Goal: Task Accomplishment & Management: Manage account settings

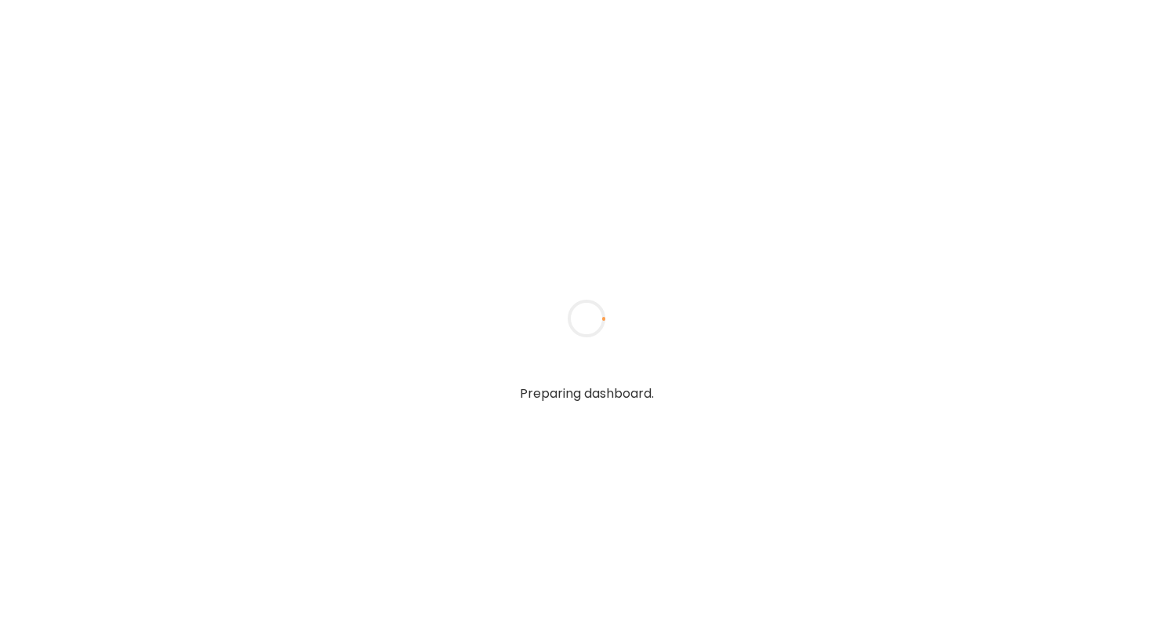
type input "**********"
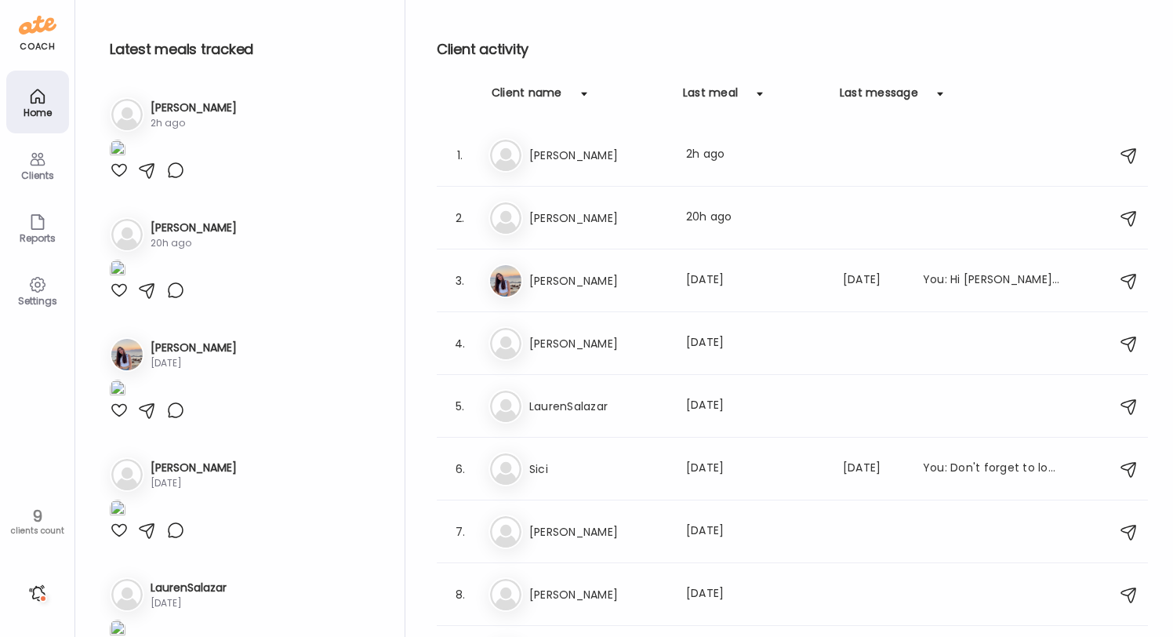
click at [48, 274] on div "Settings" at bounding box center [37, 290] width 63 height 63
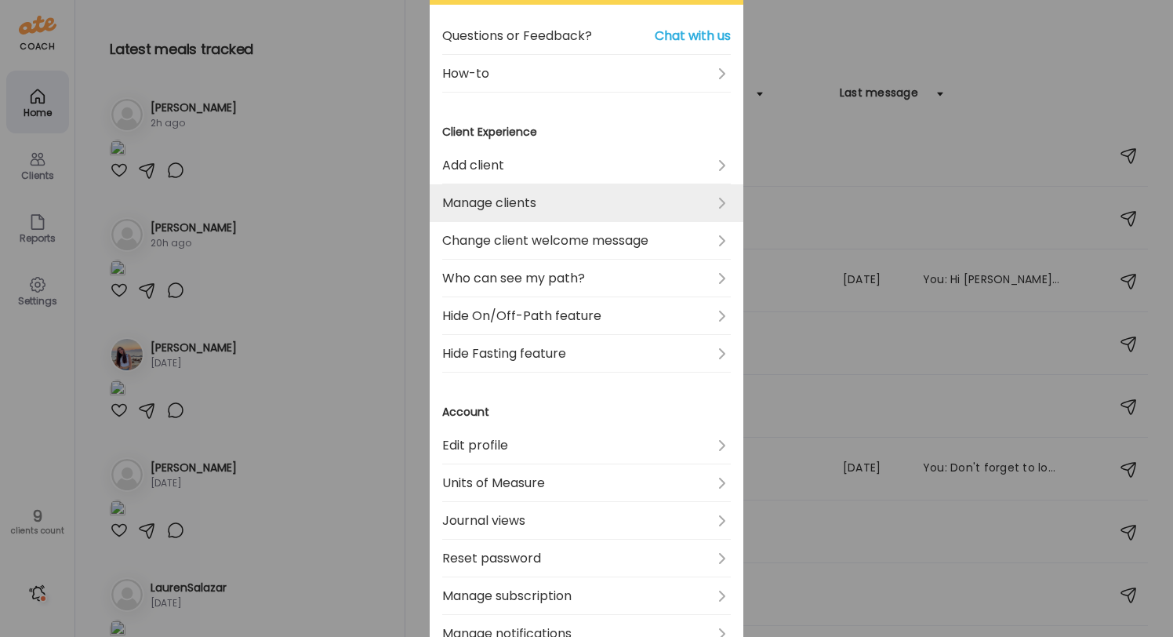
scroll to position [151, 0]
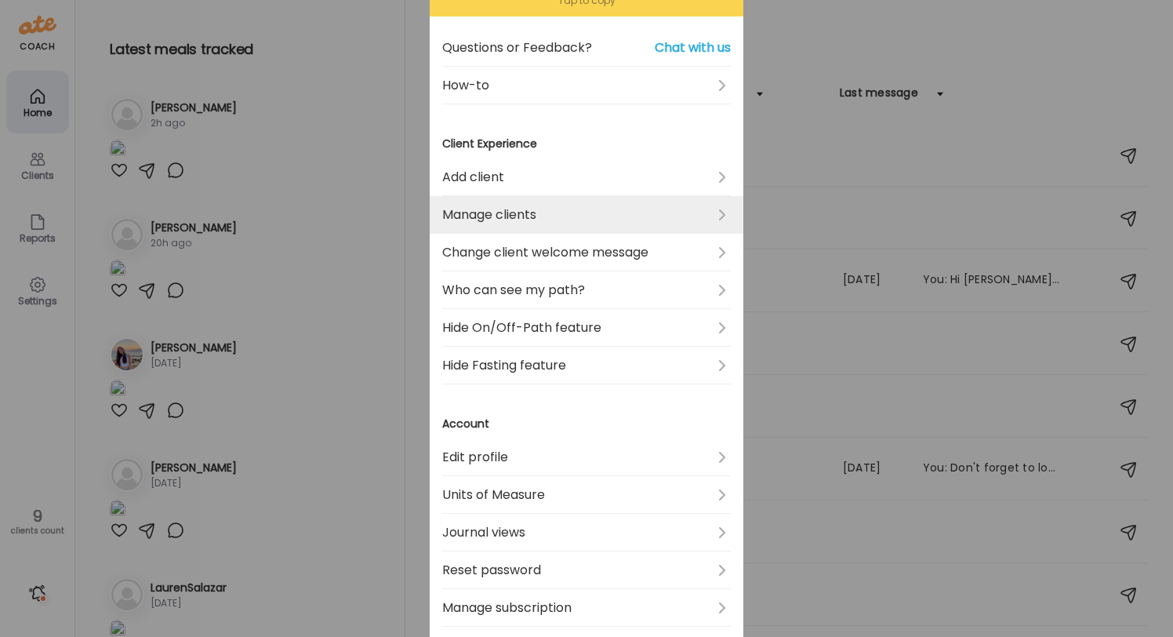
click at [656, 216] on link "Manage clients" at bounding box center [586, 215] width 289 height 38
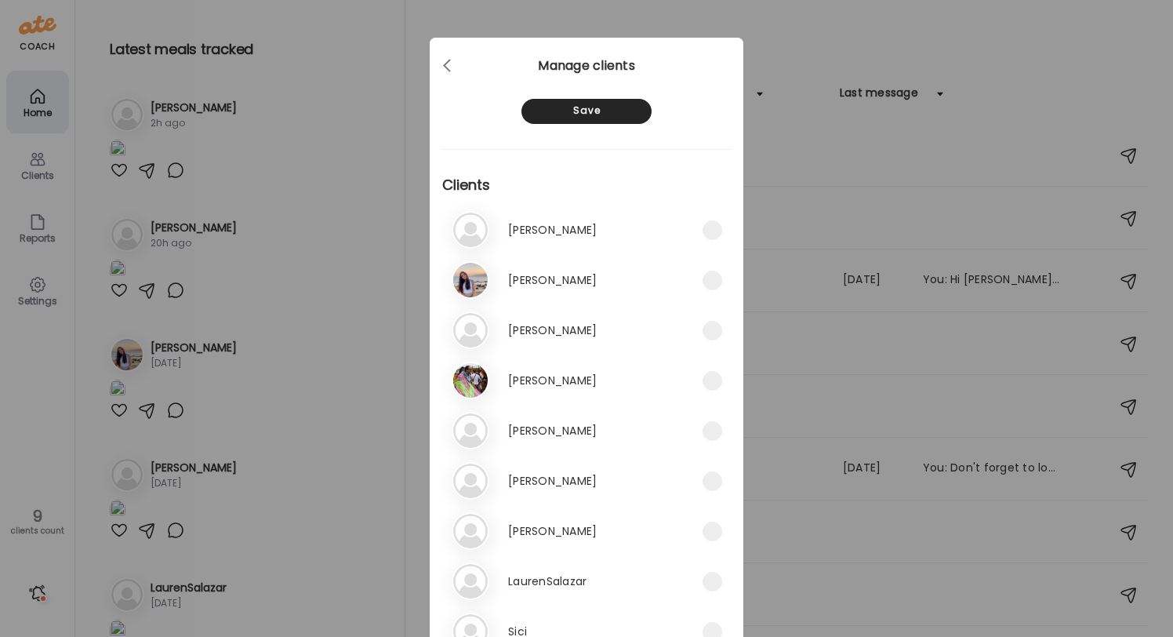
scroll to position [92, 0]
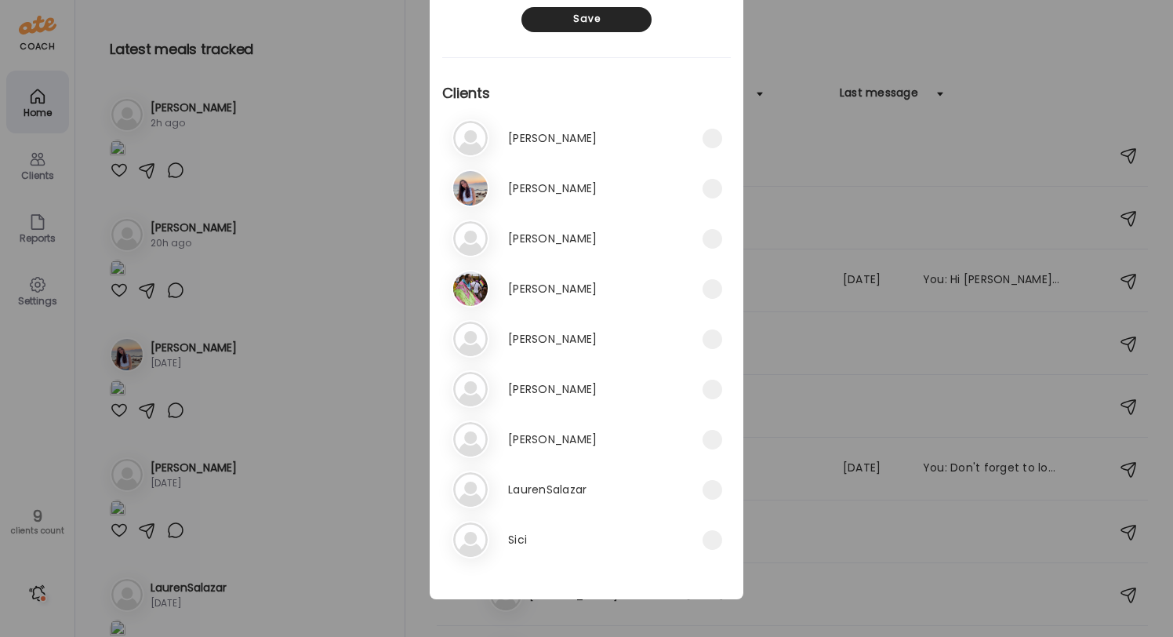
click at [852, 281] on div "Ate Coach Dashboard Wahoo! It’s official Take a moment to set up your Coach Pro…" at bounding box center [586, 318] width 1173 height 637
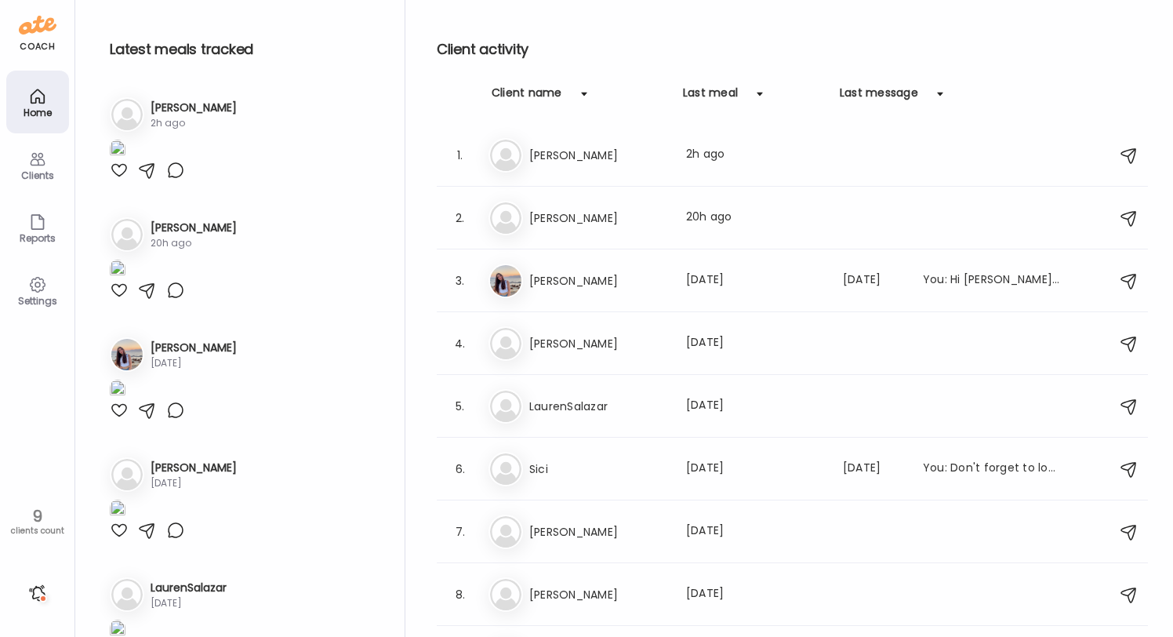
click at [46, 163] on div "Clients" at bounding box center [37, 164] width 63 height 63
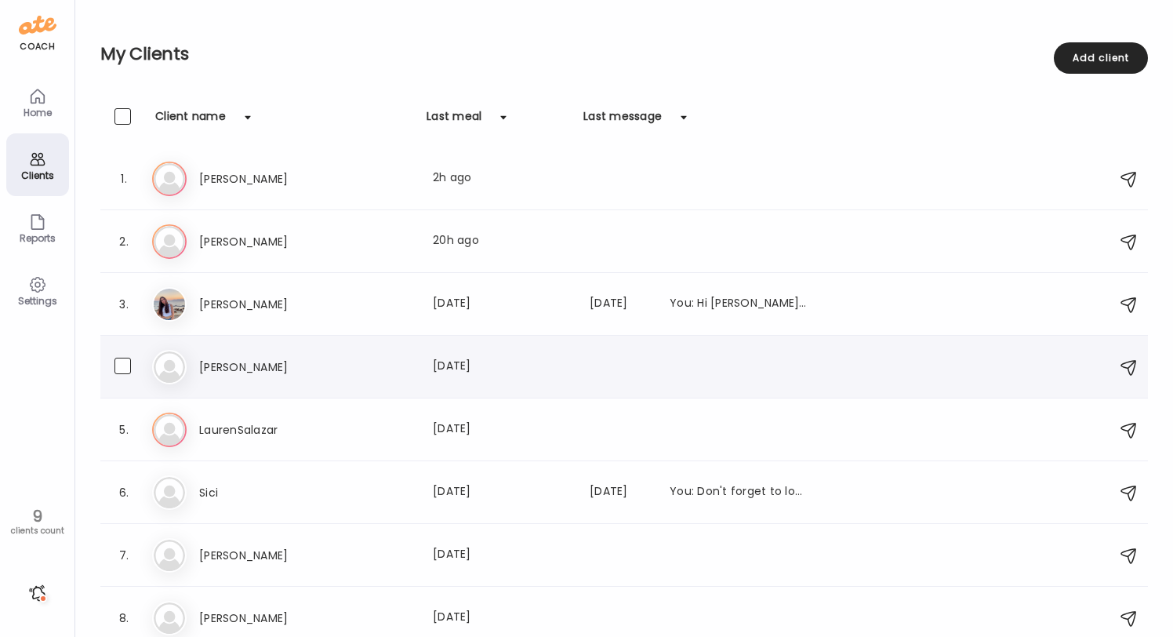
scroll to position [73, 0]
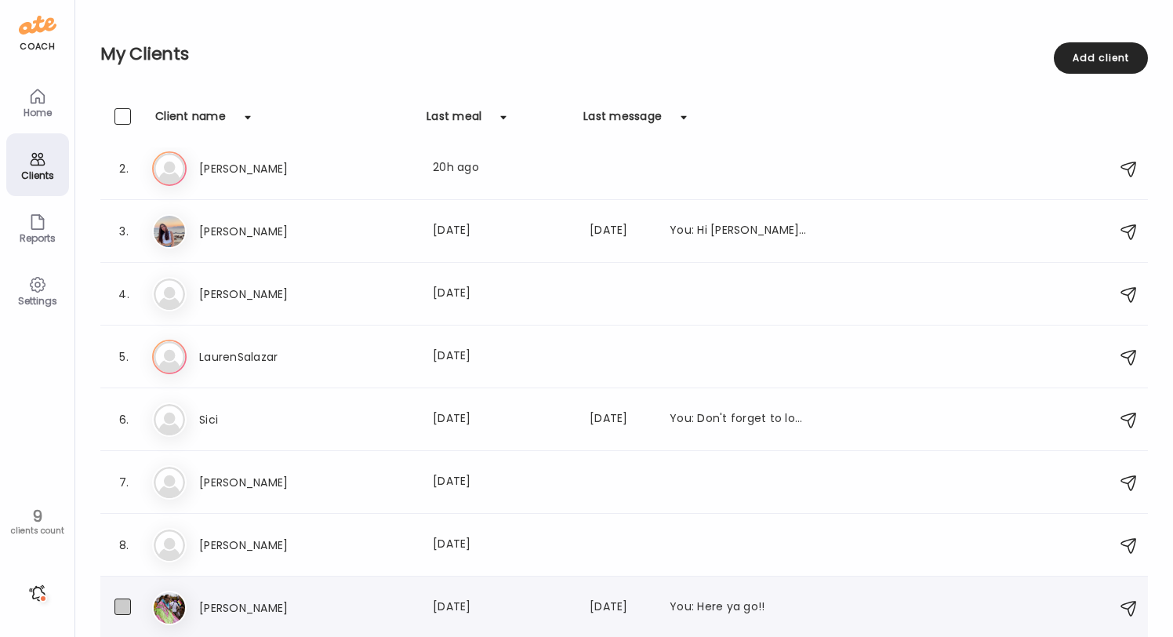
click at [122, 605] on span at bounding box center [122, 606] width 16 height 16
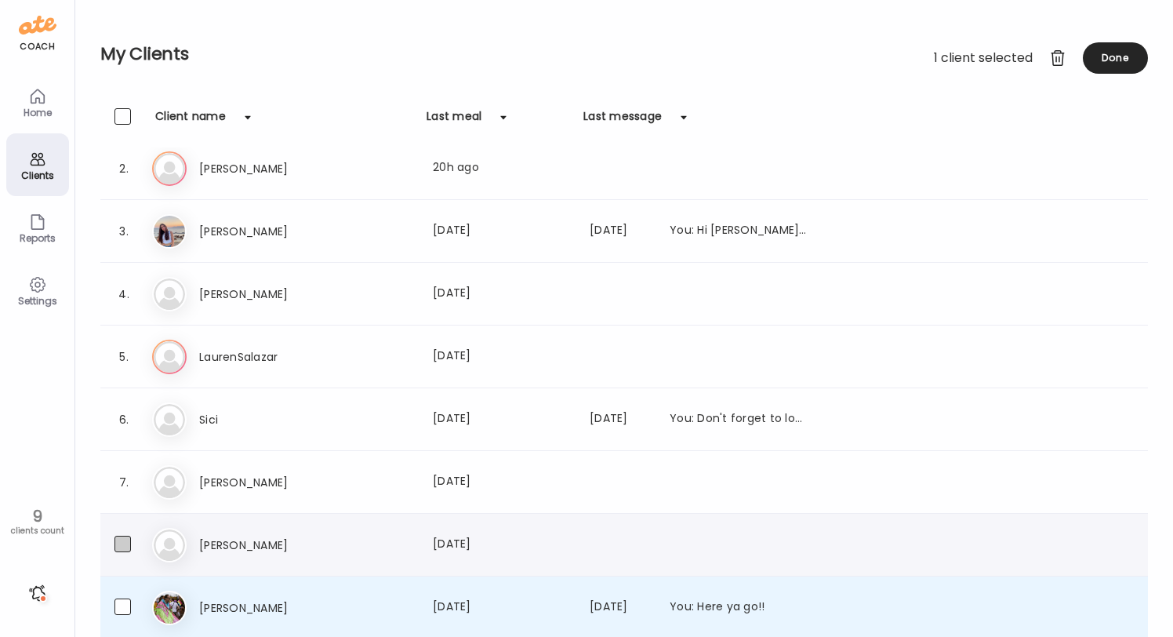
click at [119, 546] on span at bounding box center [122, 544] width 16 height 16
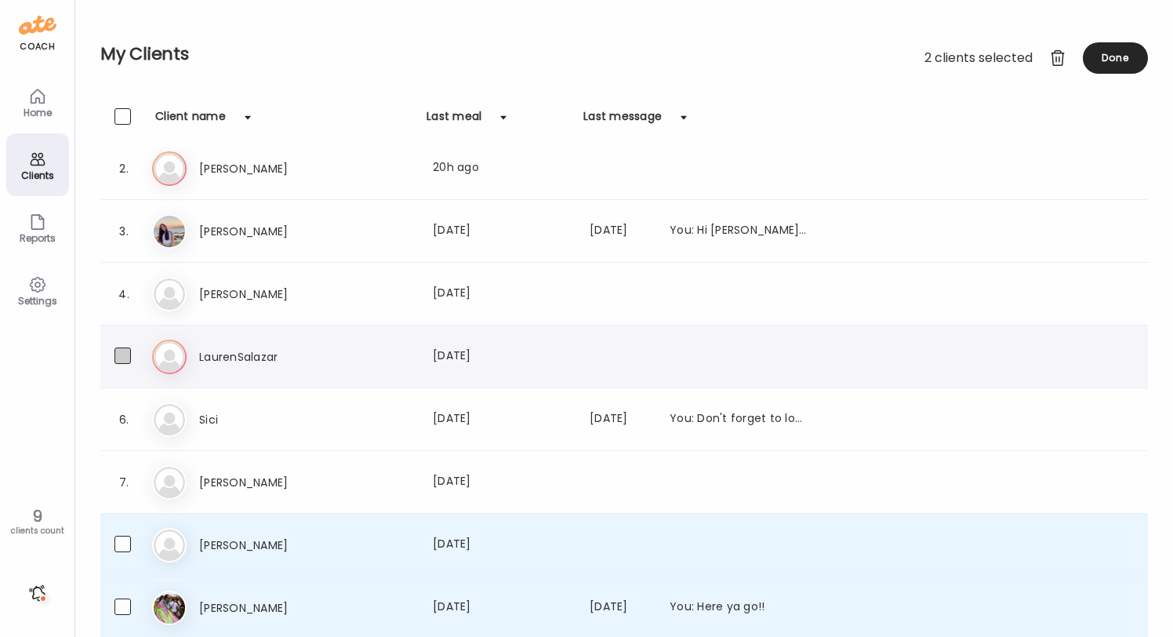
click at [121, 355] on span at bounding box center [122, 355] width 16 height 16
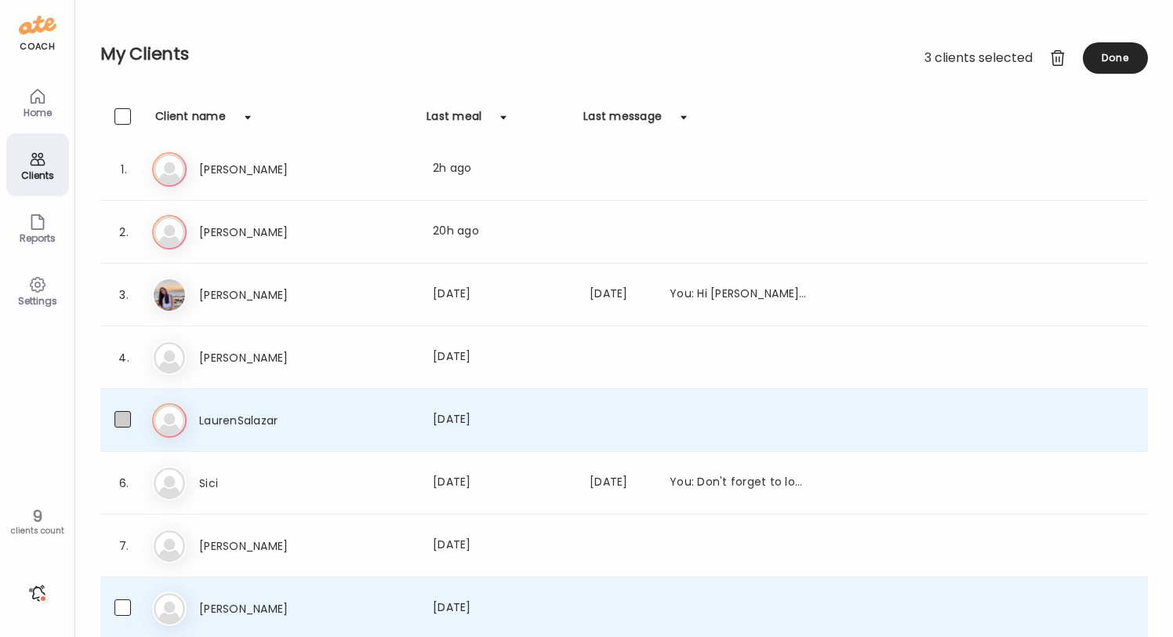
scroll to position [0, 0]
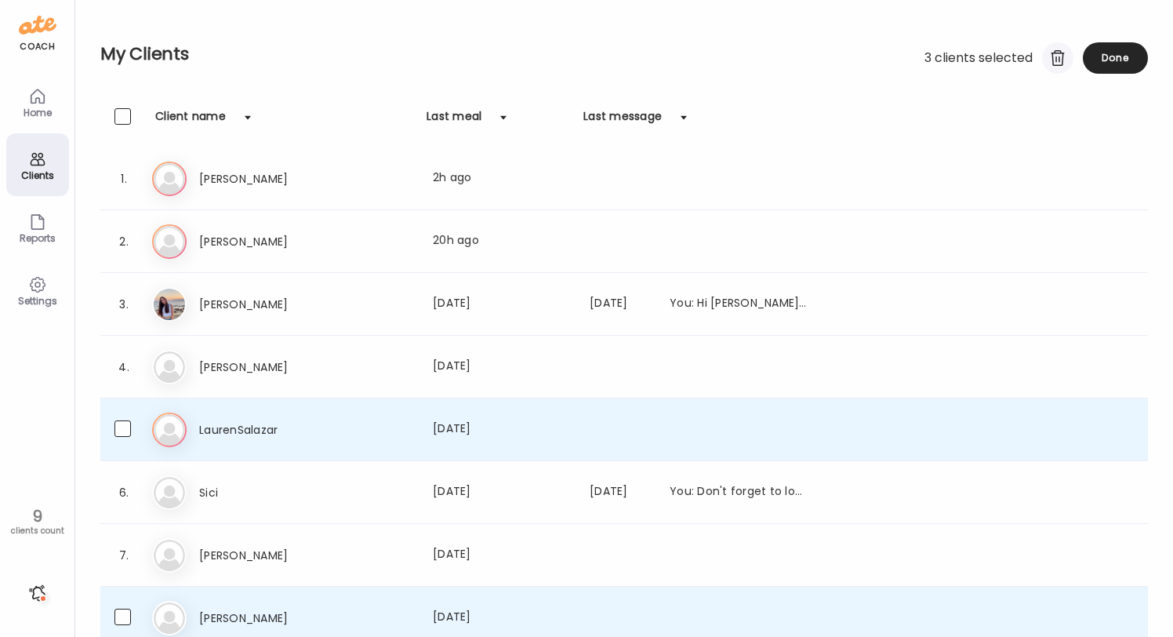
click at [1058, 67] on div at bounding box center [1057, 57] width 31 height 31
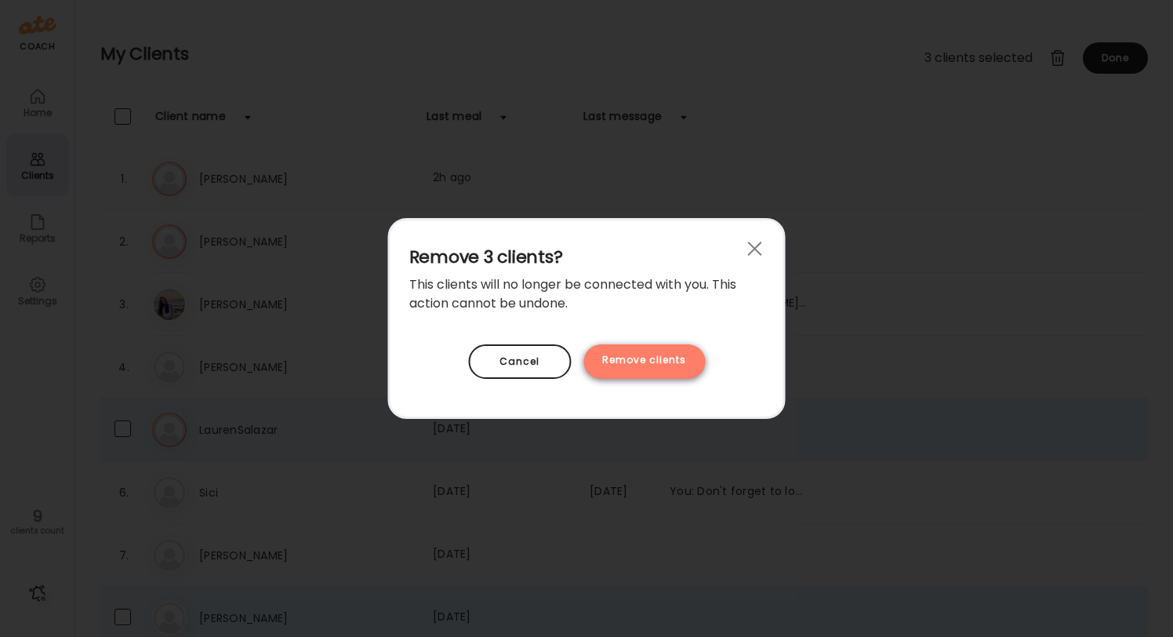
click at [656, 362] on div "Remove clients" at bounding box center [644, 361] width 122 height 35
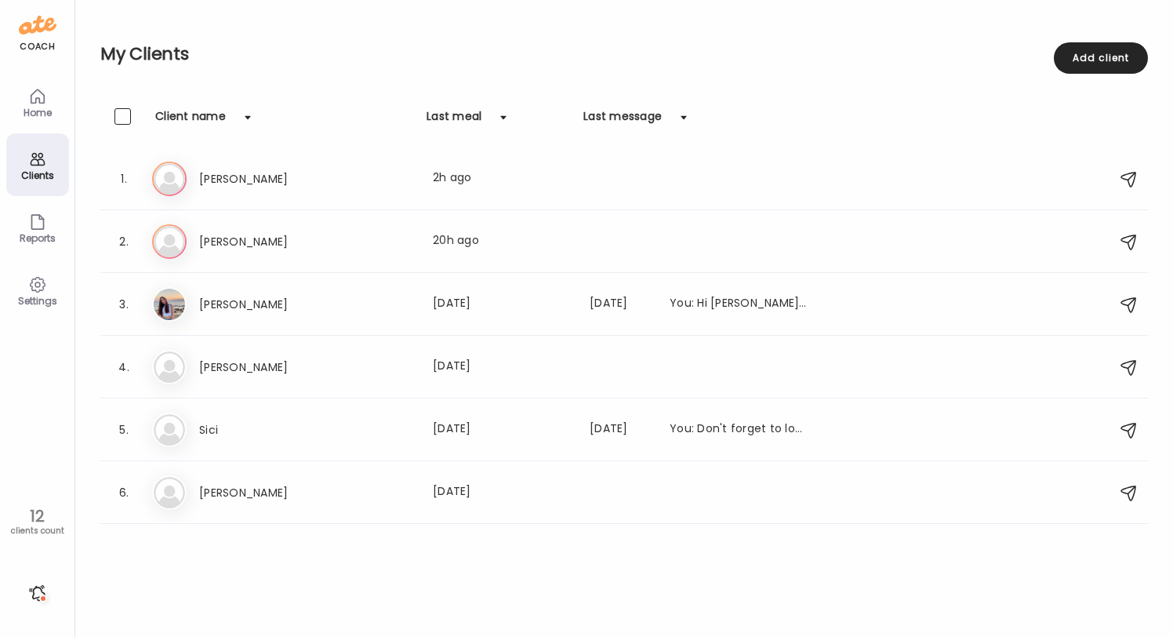
click at [23, 302] on div "Settings" at bounding box center [37, 301] width 56 height 10
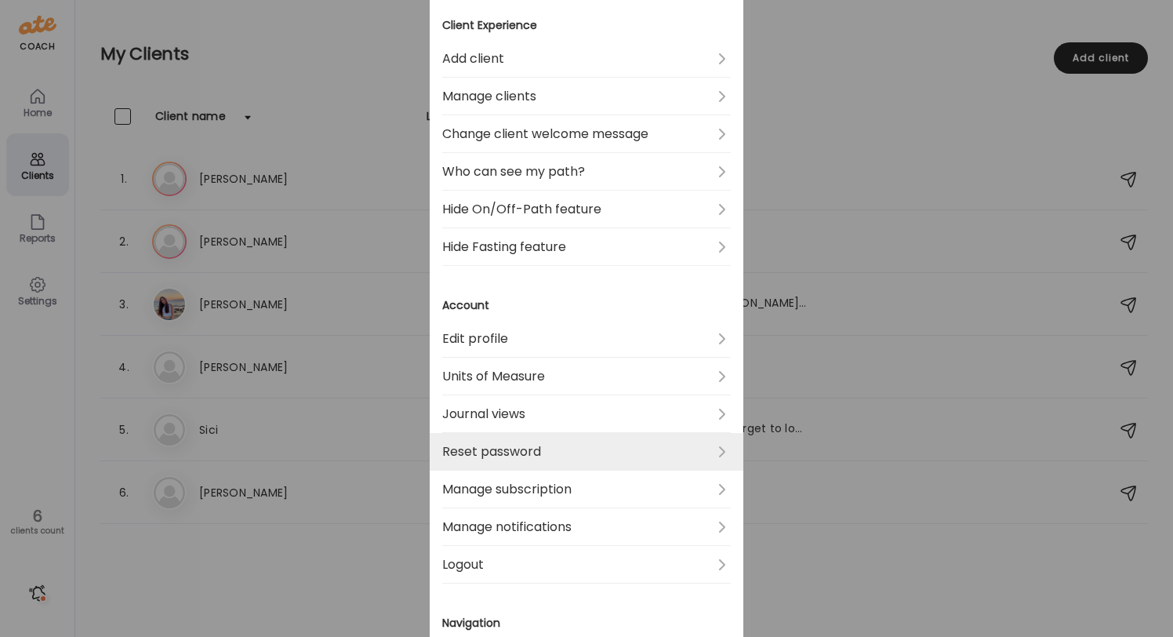
scroll to position [269, 0]
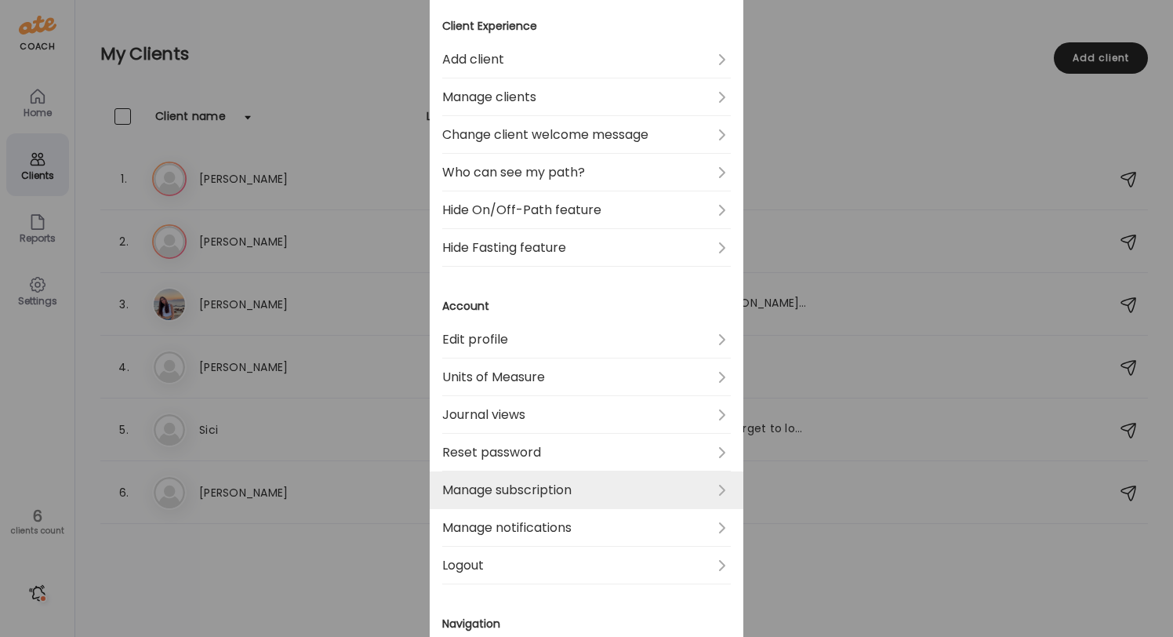
click at [594, 500] on link "Manage subscription" at bounding box center [586, 490] width 289 height 38
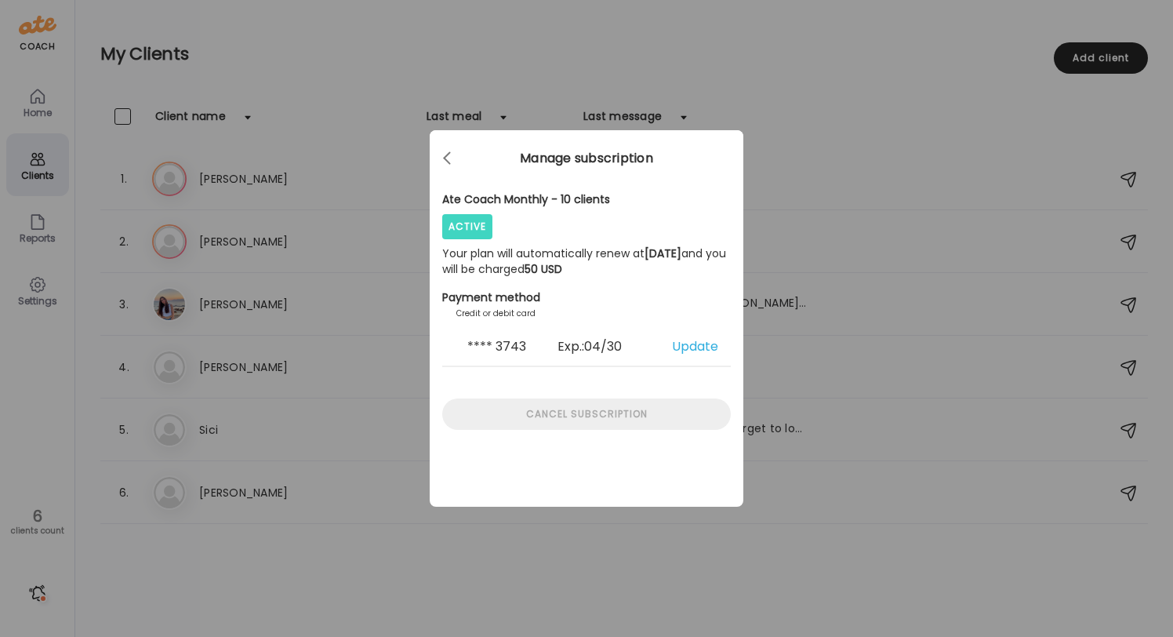
scroll to position [0, 0]
click at [475, 224] on div "Active" at bounding box center [467, 226] width 50 height 25
click at [453, 155] on div at bounding box center [448, 158] width 31 height 31
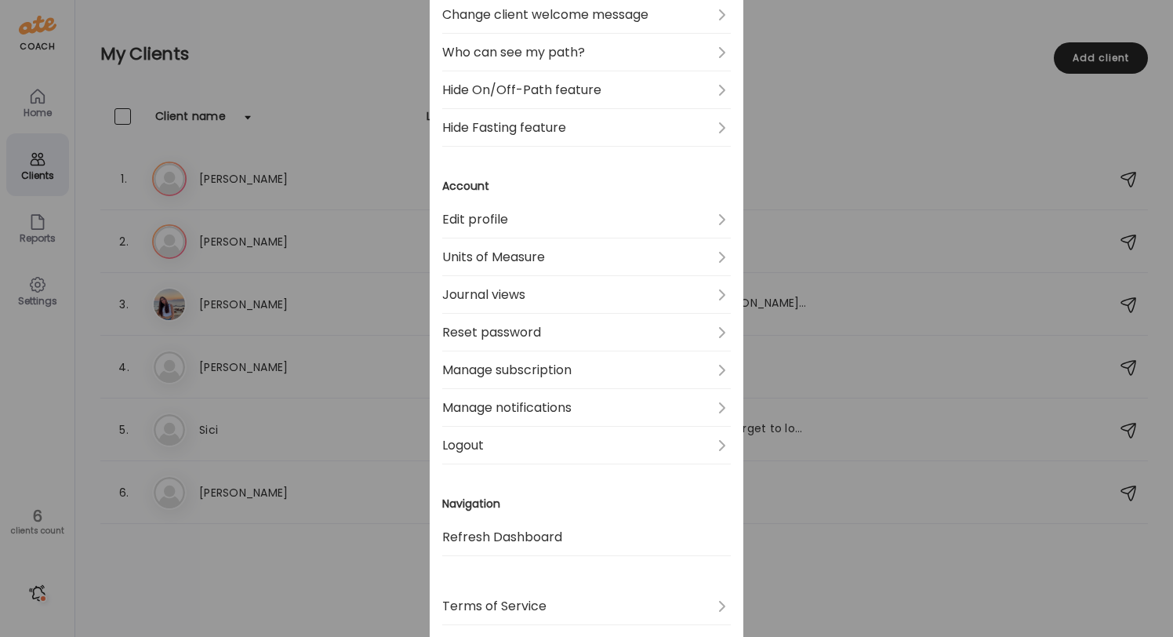
scroll to position [343, 0]
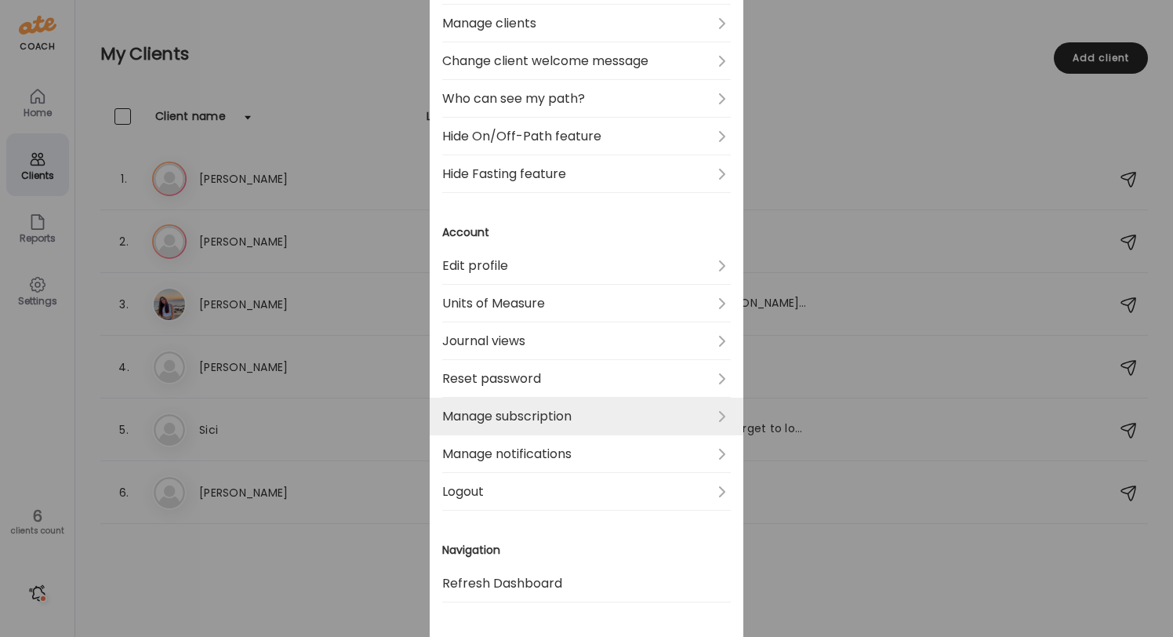
click at [578, 423] on link "Manage subscription" at bounding box center [586, 417] width 289 height 38
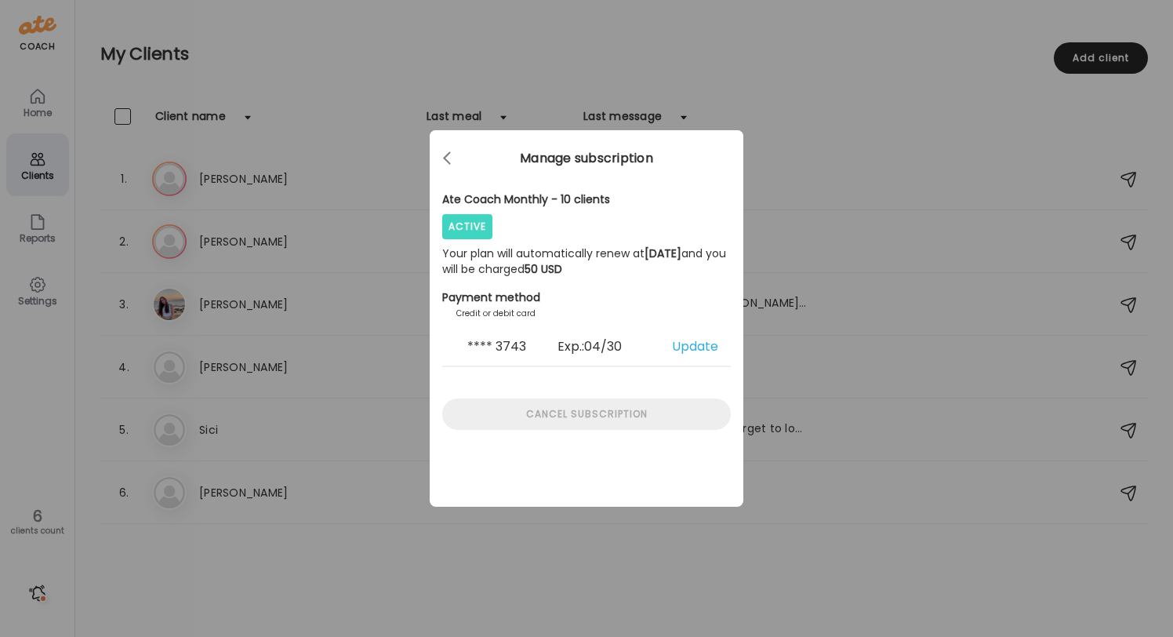
click at [466, 226] on div "Active" at bounding box center [467, 226] width 50 height 25
click at [450, 156] on div at bounding box center [448, 158] width 31 height 31
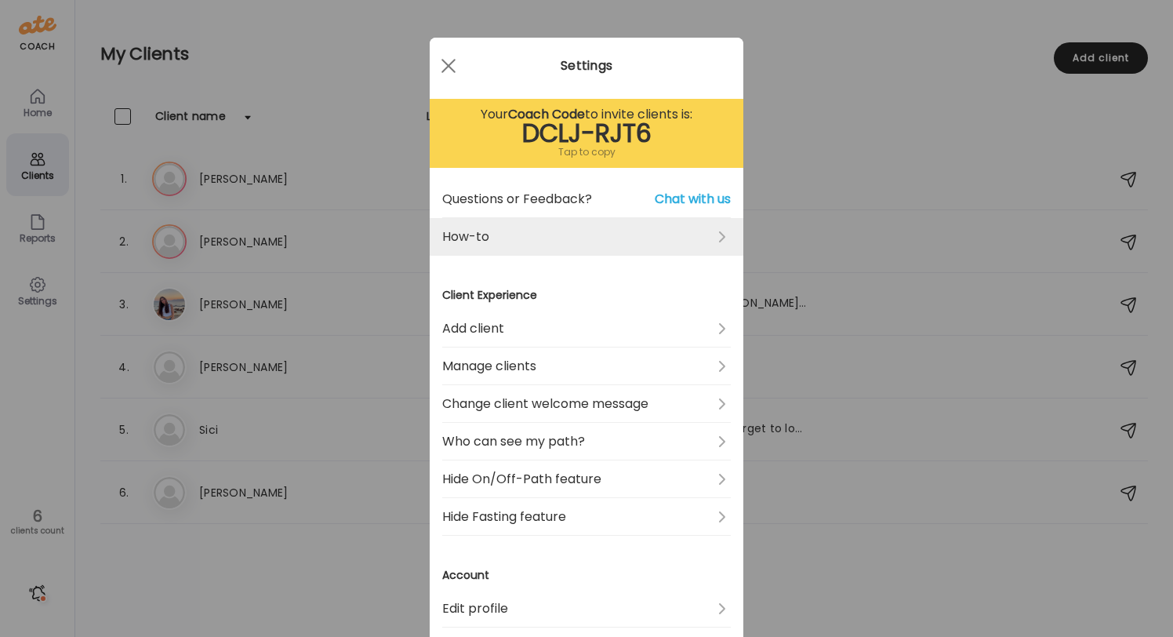
click at [545, 235] on link "How-to" at bounding box center [586, 237] width 289 height 38
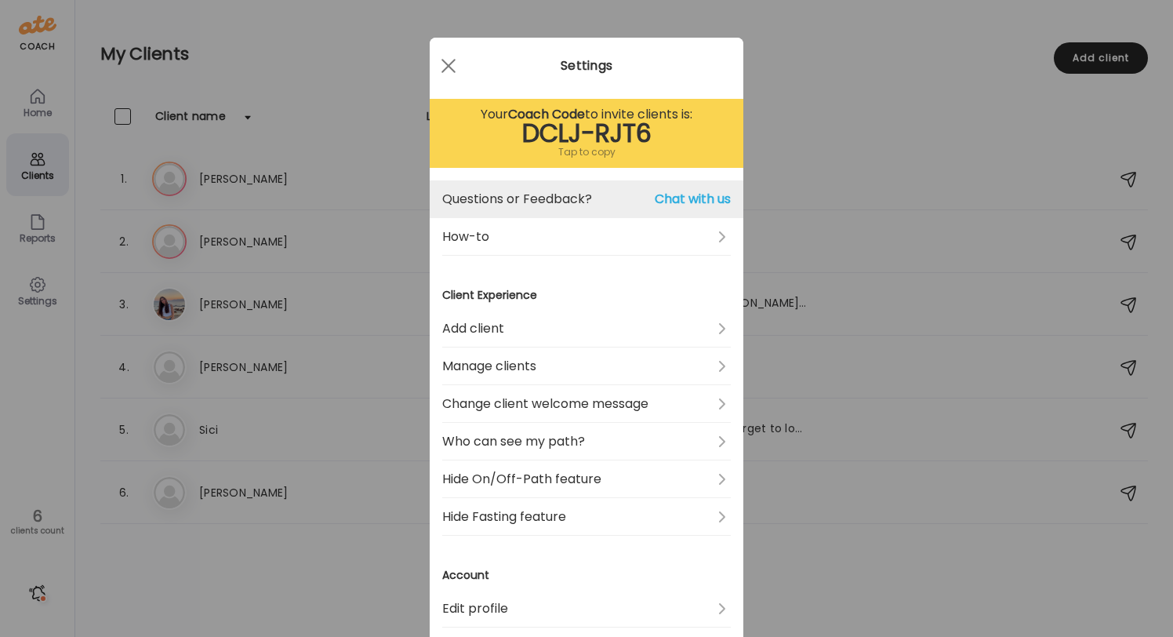
click at [682, 193] on span "Chat with us" at bounding box center [693, 199] width 76 height 19
click at [695, 192] on span "Chat with us" at bounding box center [693, 199] width 76 height 19
click at [681, 202] on span "Chat with us" at bounding box center [693, 199] width 76 height 19
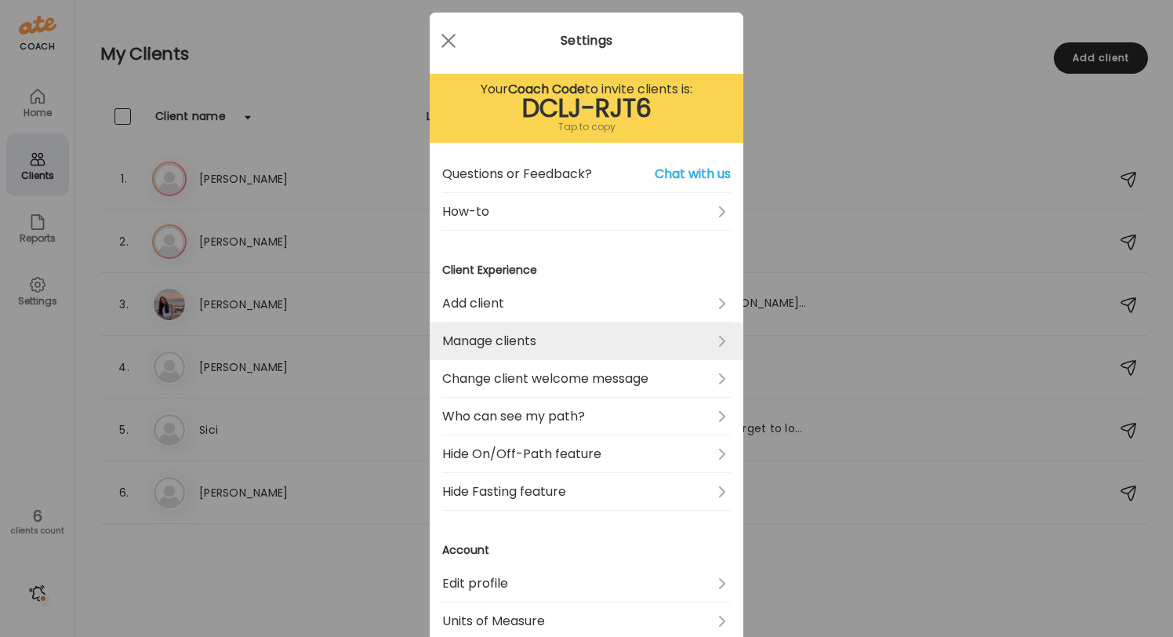
scroll to position [2, 0]
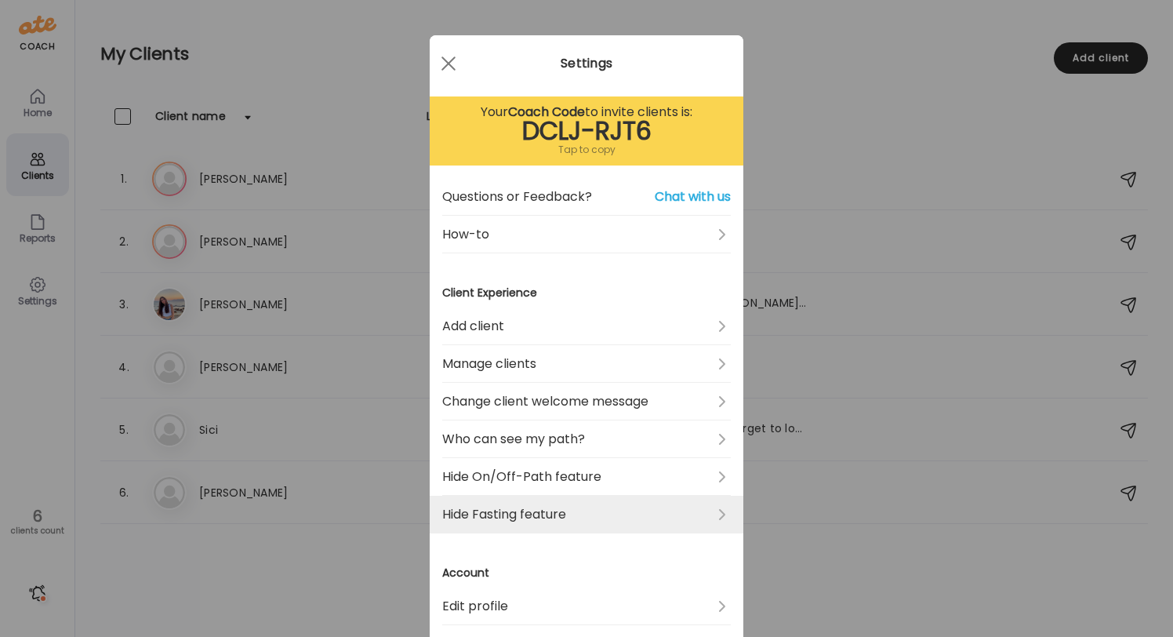
click at [507, 520] on link "Hide Fasting feature" at bounding box center [586, 515] width 289 height 38
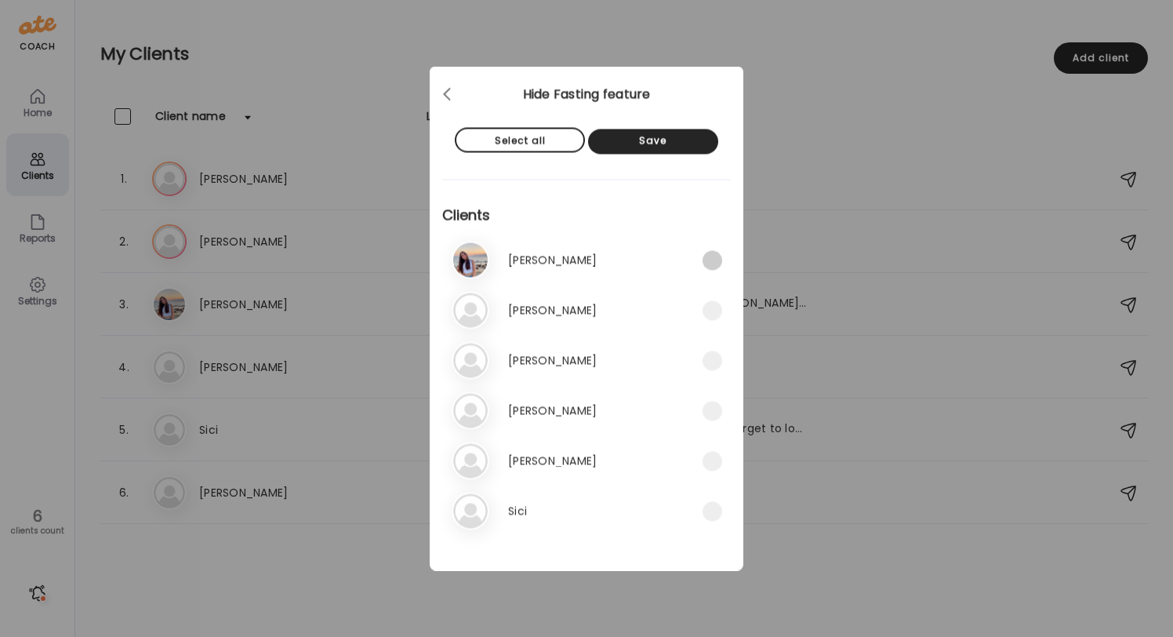
click at [712, 267] on span at bounding box center [713, 261] width 20 height 20
click at [543, 150] on div "Select all" at bounding box center [520, 140] width 130 height 25
click at [646, 150] on div "Save" at bounding box center [653, 141] width 130 height 25
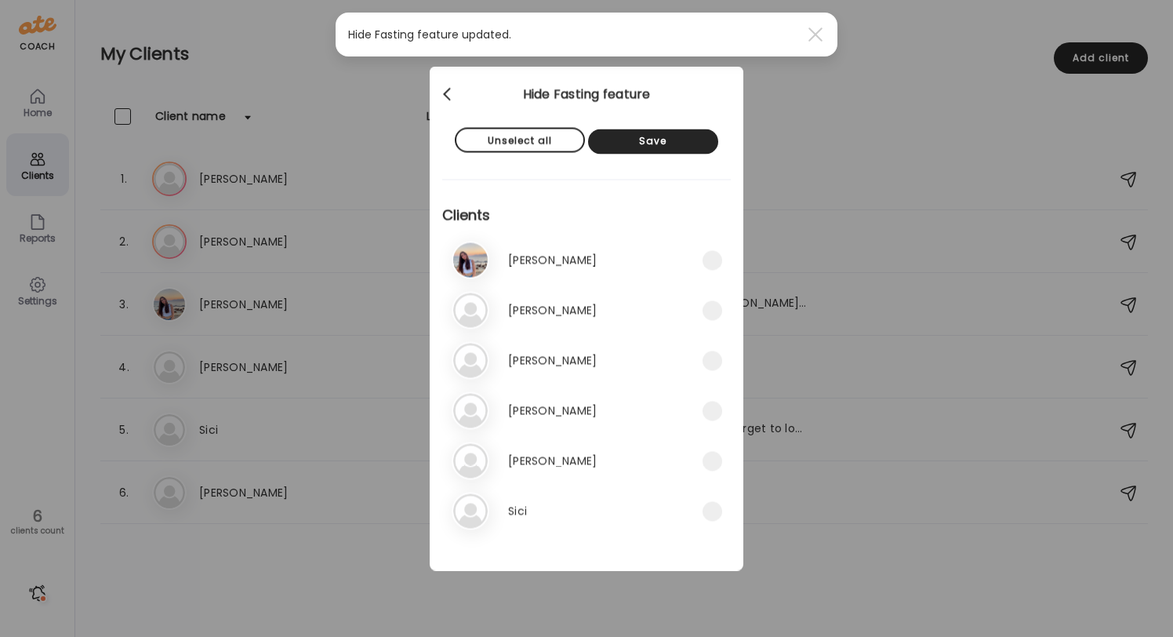
click at [449, 102] on div at bounding box center [448, 94] width 31 height 31
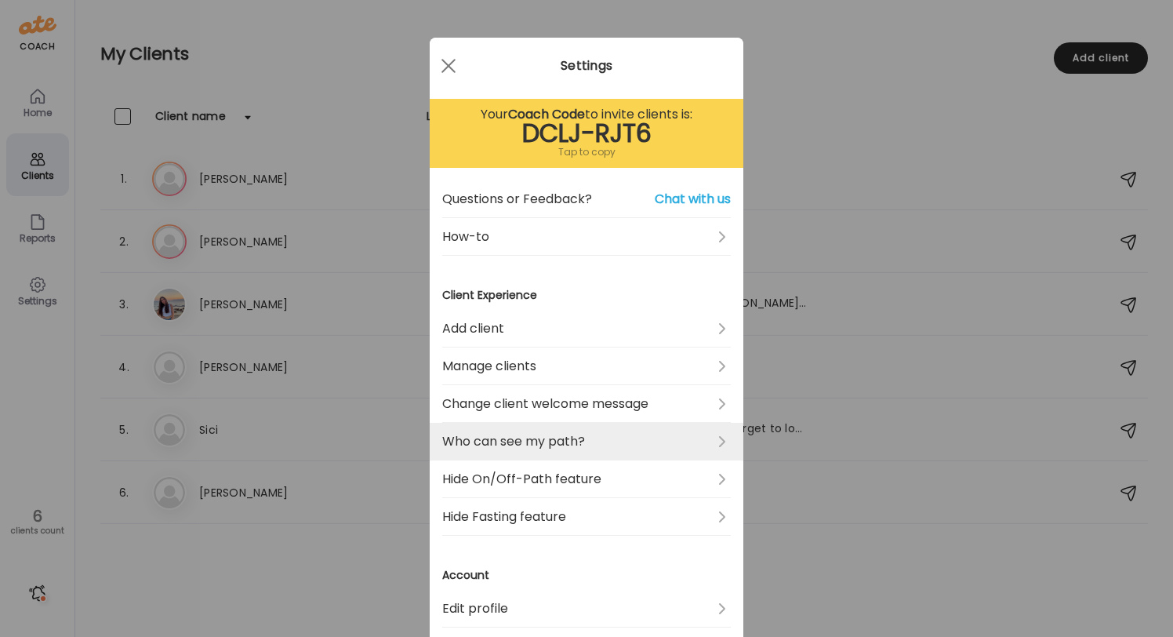
click at [660, 449] on link "Who can see my path?" at bounding box center [586, 442] width 289 height 38
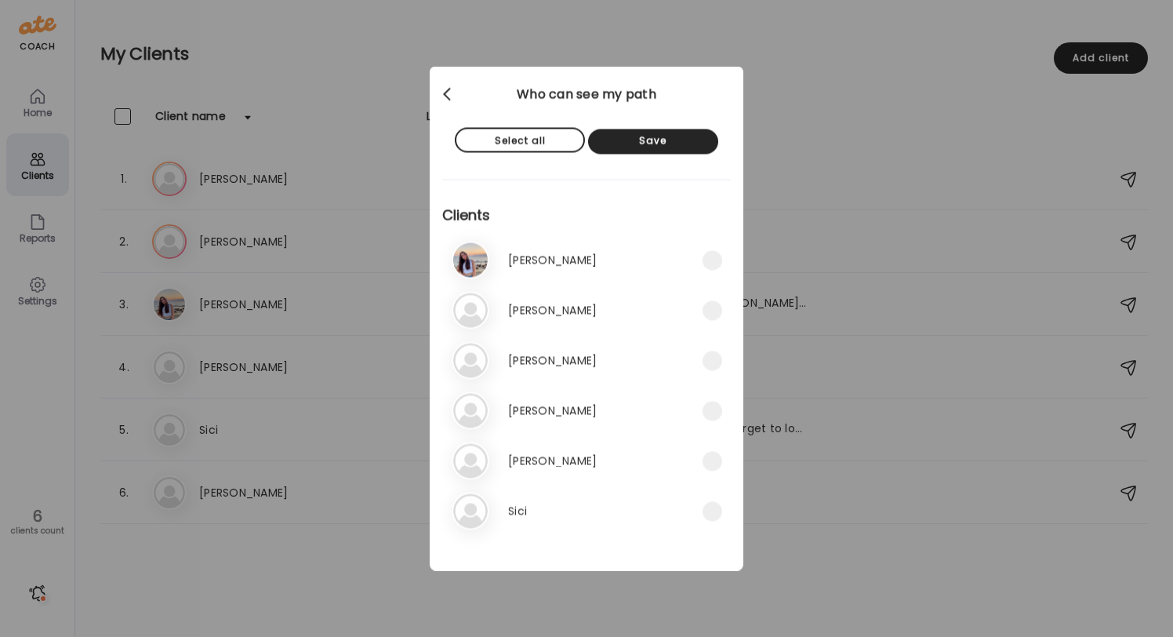
click at [449, 85] on div at bounding box center [448, 94] width 31 height 31
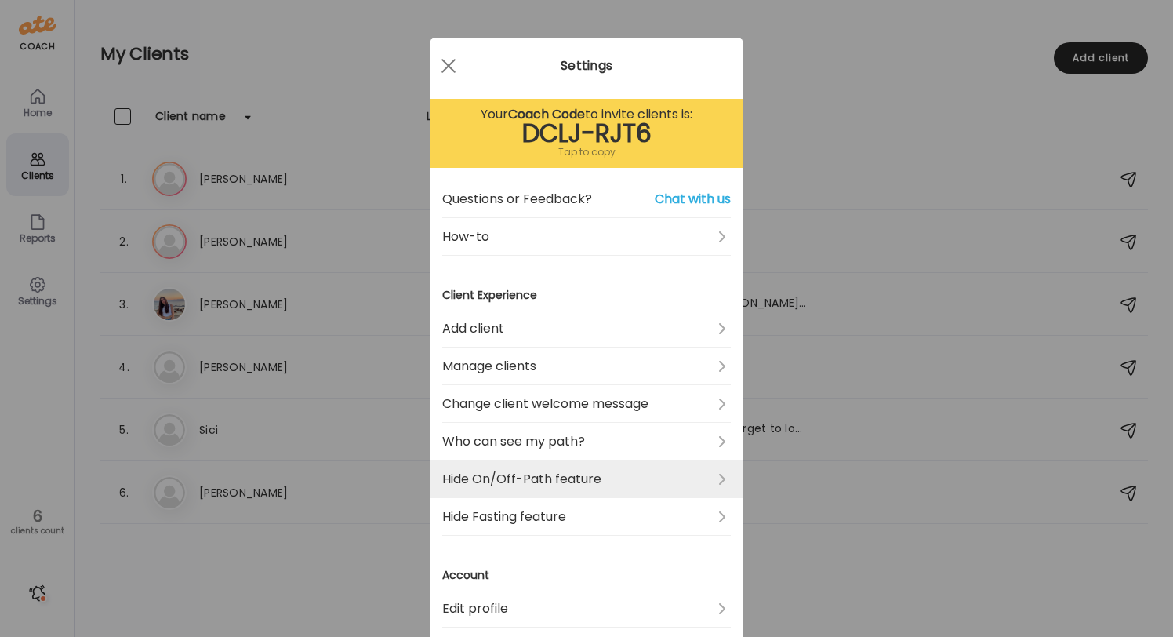
click at [663, 491] on link "Hide On/Off-Path feature" at bounding box center [586, 479] width 289 height 38
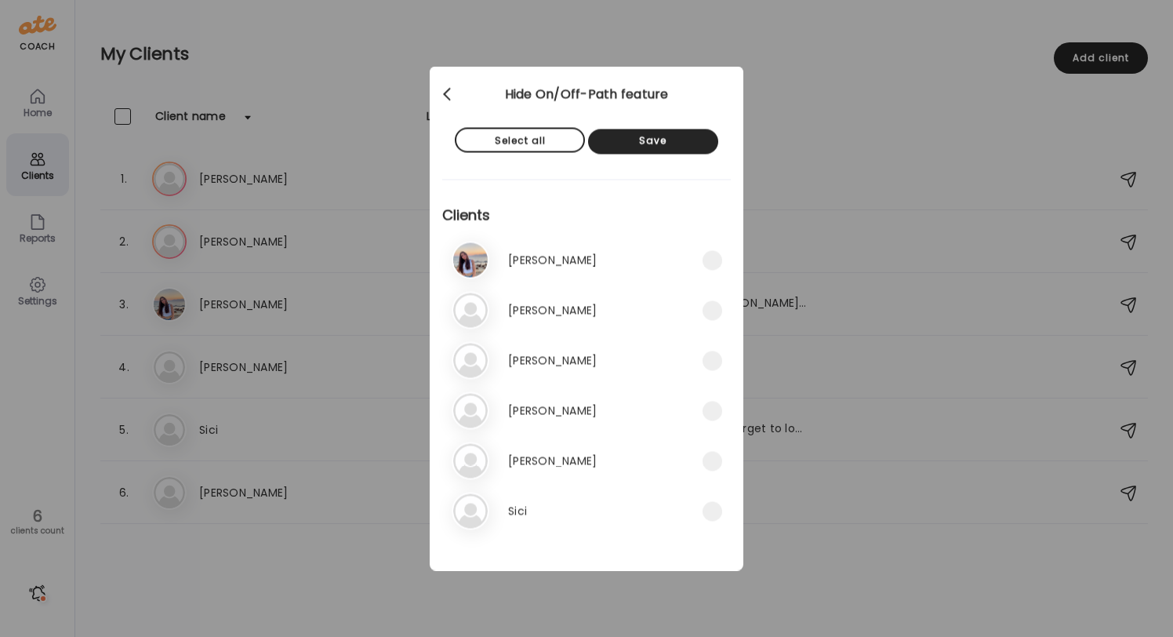
click at [463, 92] on div at bounding box center [448, 94] width 31 height 31
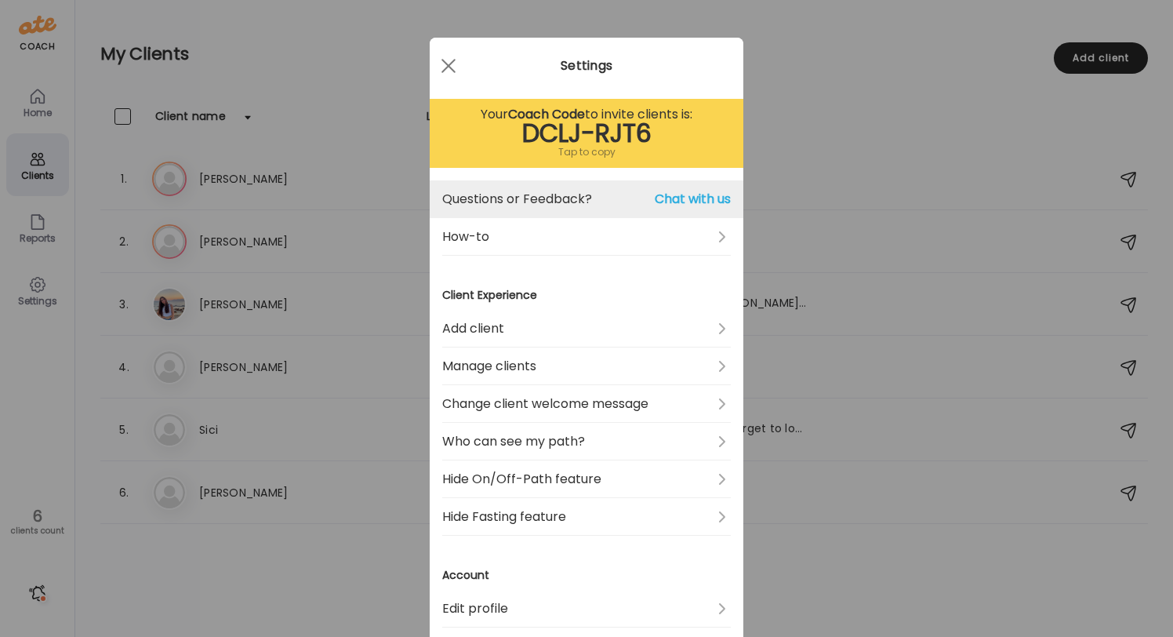
click at [679, 202] on span "Chat with us" at bounding box center [693, 199] width 76 height 19
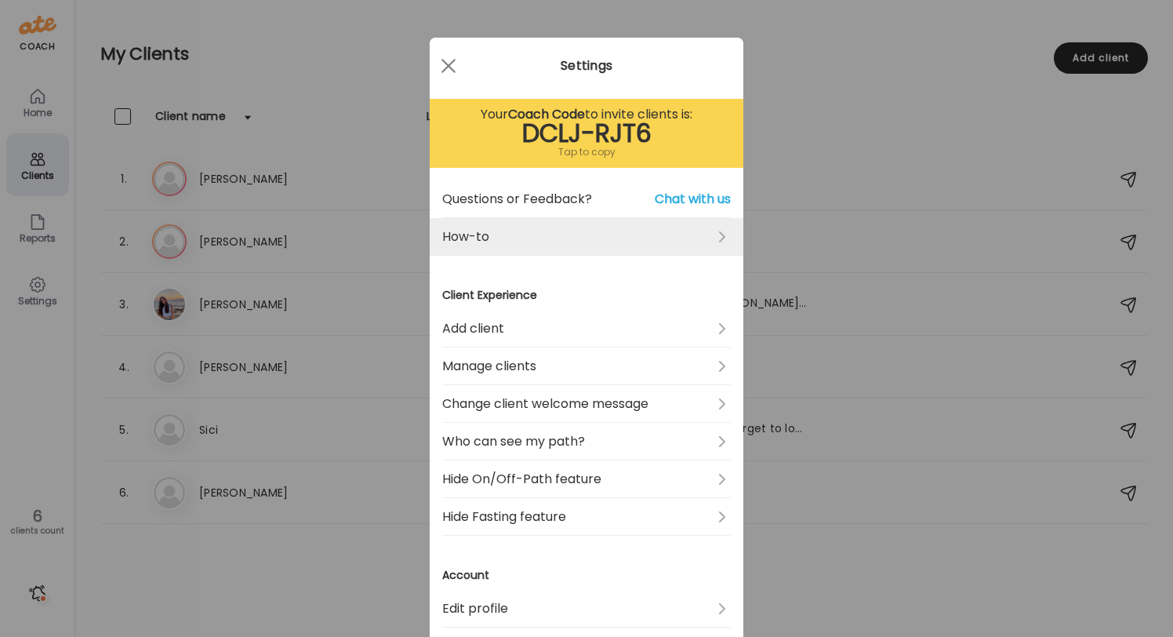
click at [702, 249] on link "How-to" at bounding box center [586, 237] width 289 height 38
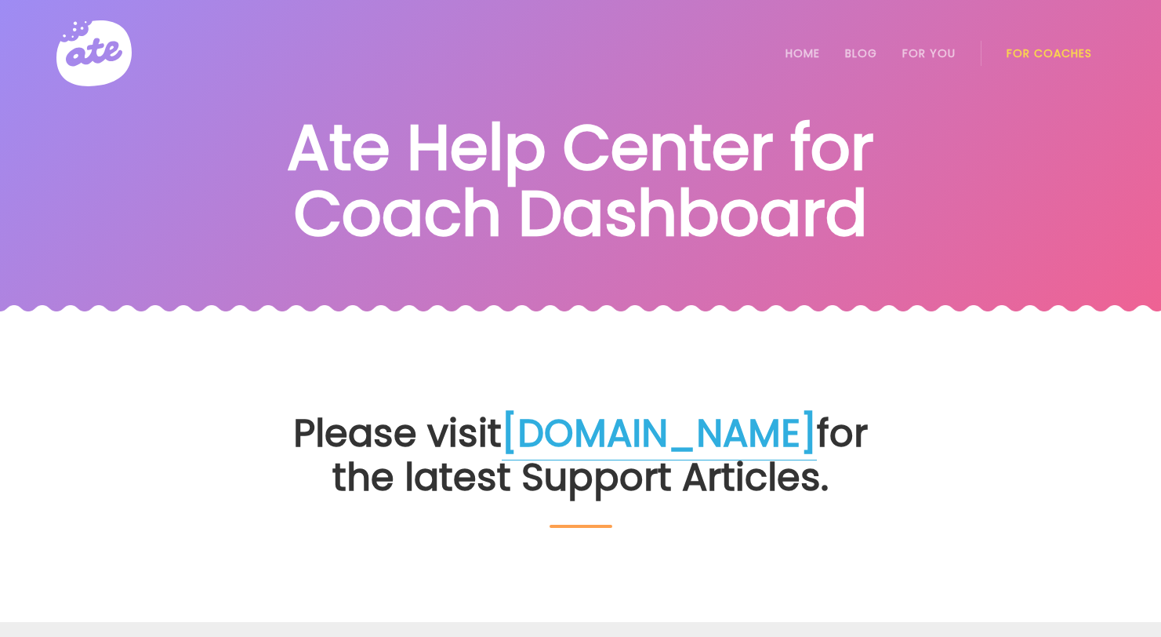
click at [649, 431] on link "help.youate.com" at bounding box center [659, 433] width 315 height 53
